Goal: Go to known website: Access a specific website the user already knows

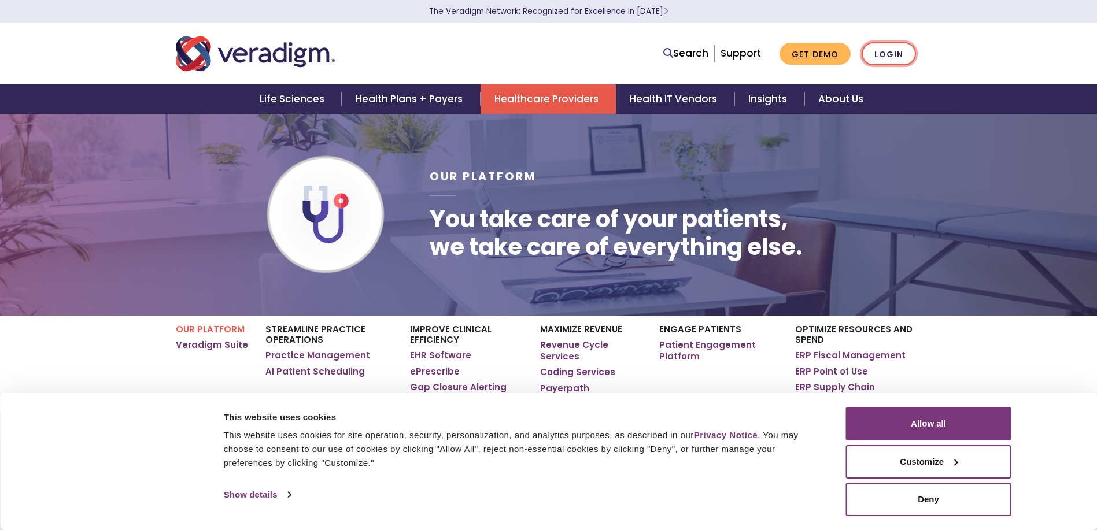
click at [881, 55] on link "Login" at bounding box center [889, 54] width 54 height 24
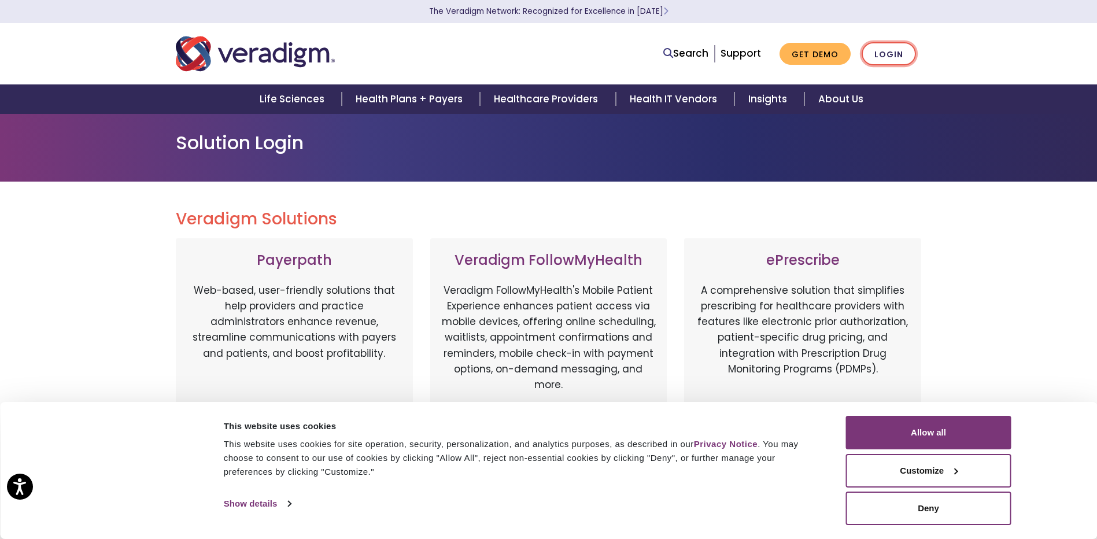
click at [886, 57] on link "Login" at bounding box center [889, 54] width 54 height 24
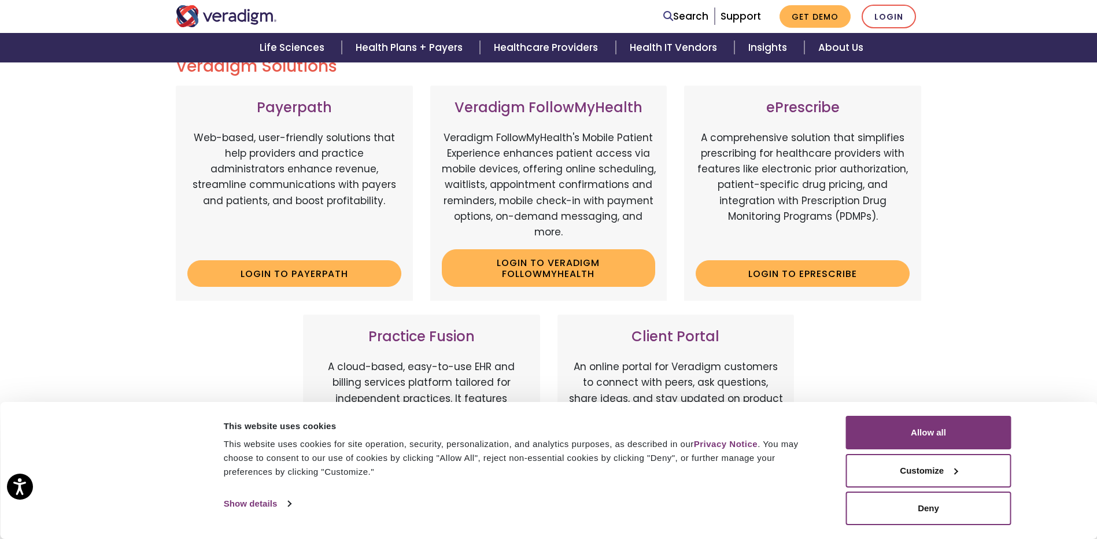
scroll to position [173, 0]
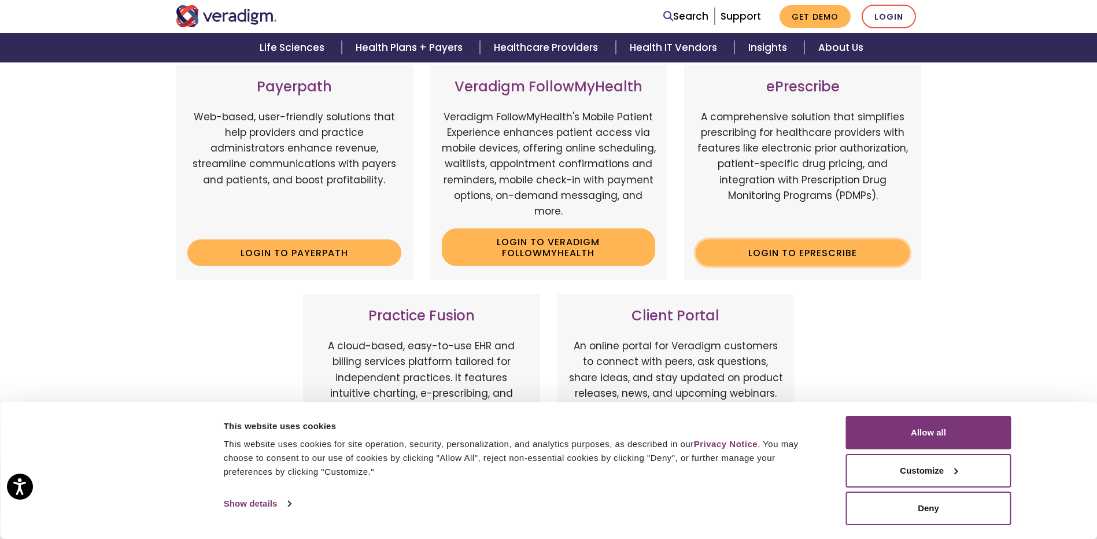
click at [844, 266] on link "Login to ePrescribe" at bounding box center [803, 252] width 214 height 27
